Goal: Navigation & Orientation: Find specific page/section

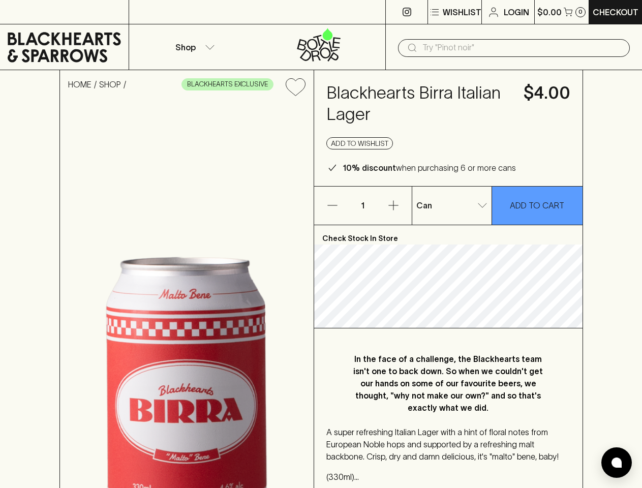
click at [454, 12] on p "Wishlist" at bounding box center [462, 12] width 39 height 12
